Goal: Information Seeking & Learning: Learn about a topic

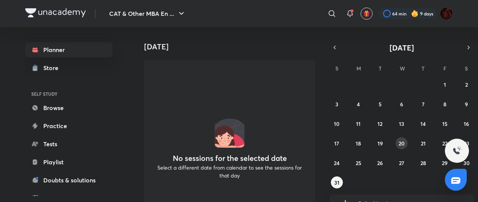
click at [407, 145] on button "20" at bounding box center [402, 143] width 12 height 12
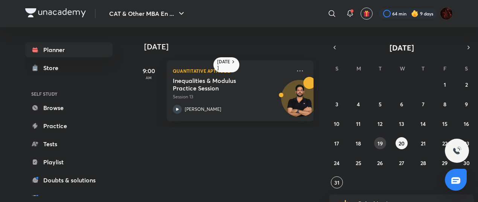
click at [384, 143] on button "19" at bounding box center [380, 143] width 12 height 12
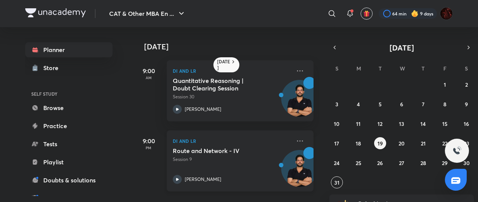
click at [204, 170] on div "Route and Network - IV Session 9 Ravi Kumar" at bounding box center [232, 165] width 118 height 37
click at [227, 159] on p "Session 9" at bounding box center [232, 159] width 118 height 7
click at [228, 159] on p "Session 9" at bounding box center [232, 159] width 118 height 7
